Goal: Task Accomplishment & Management: Complete application form

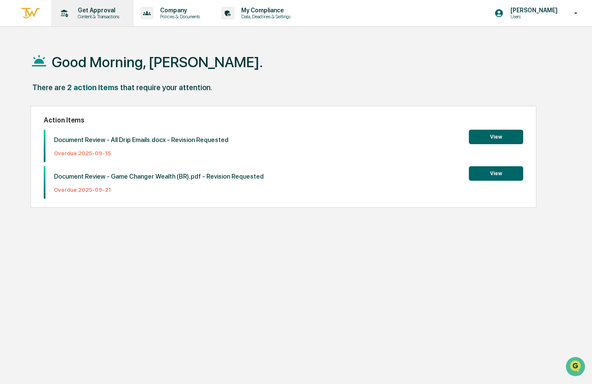
click at [101, 13] on p "Get Approval" at bounding box center [97, 10] width 53 height 7
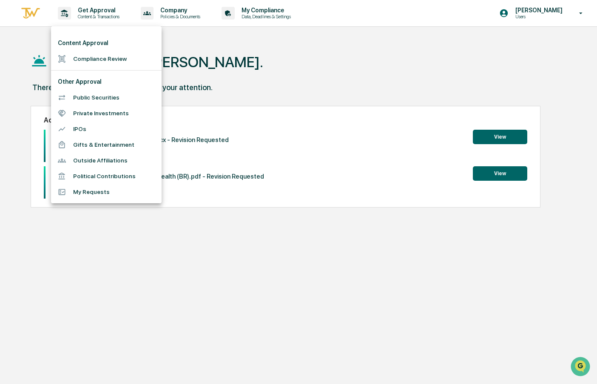
click at [84, 58] on li "Compliance Review" at bounding box center [106, 59] width 110 height 16
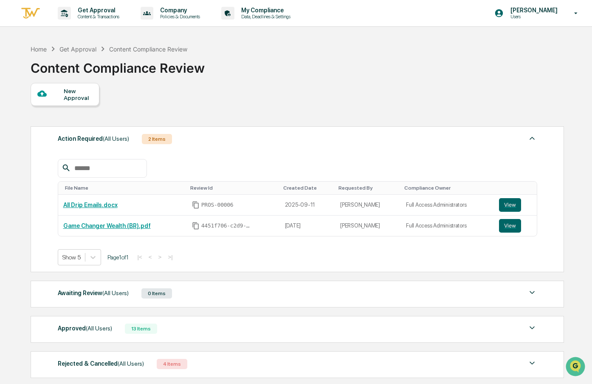
click at [61, 97] on div at bounding box center [50, 94] width 27 height 11
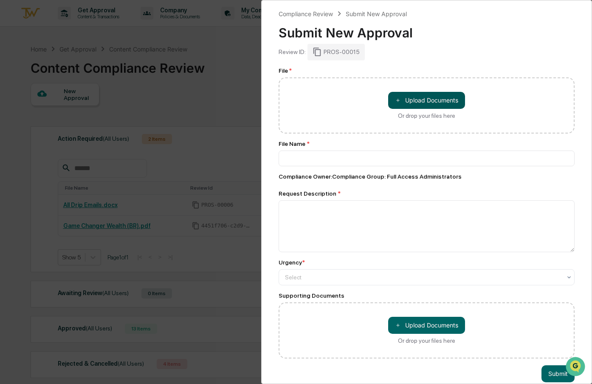
click at [412, 106] on button "＋ Upload Documents" at bounding box center [426, 100] width 77 height 17
type input "**********"
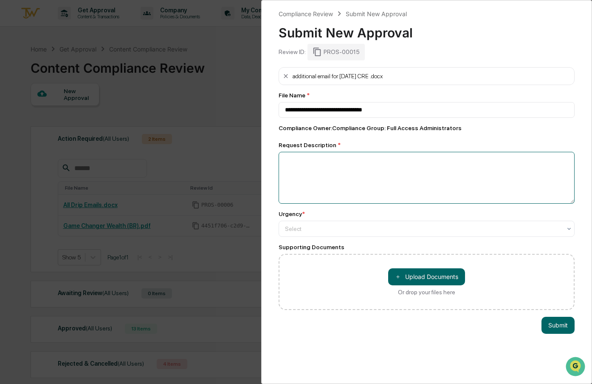
click at [319, 184] on textarea at bounding box center [427, 178] width 296 height 52
type textarea "**********"
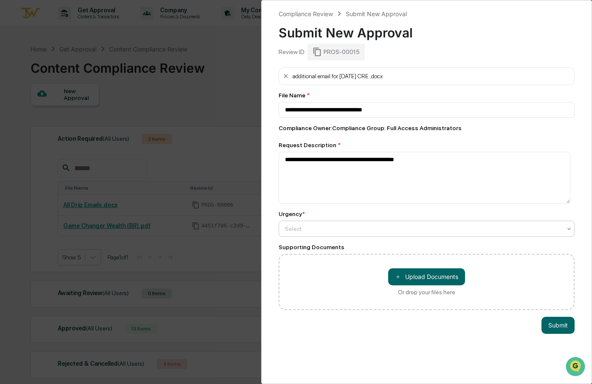
click at [351, 223] on div "Select" at bounding box center [423, 229] width 285 height 12
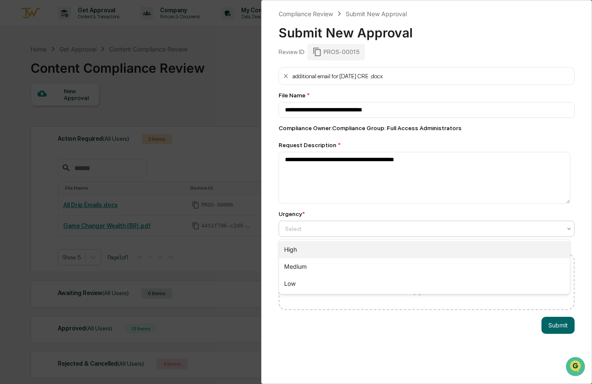
click at [345, 251] on div "High" at bounding box center [424, 249] width 291 height 17
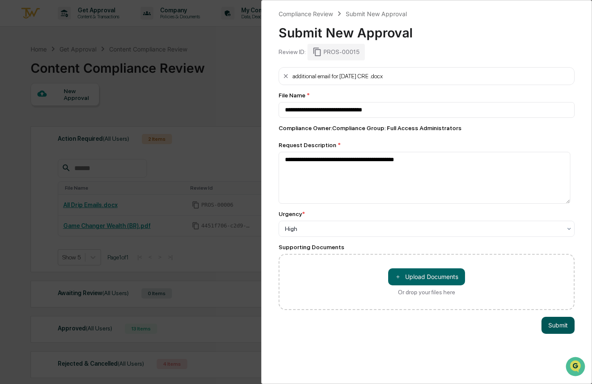
click at [551, 324] on button "Submit" at bounding box center [558, 325] width 33 height 17
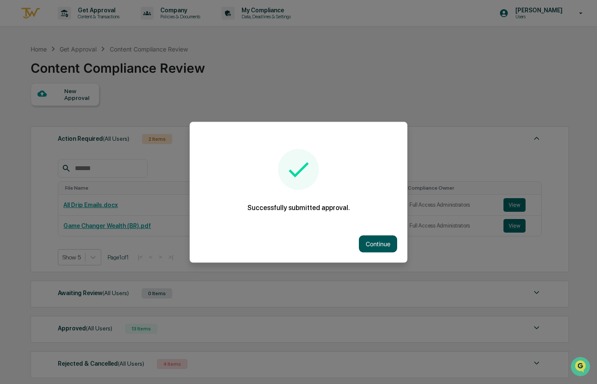
click at [373, 247] on button "Continue" at bounding box center [378, 243] width 38 height 17
